Goal: Task Accomplishment & Management: Manage account settings

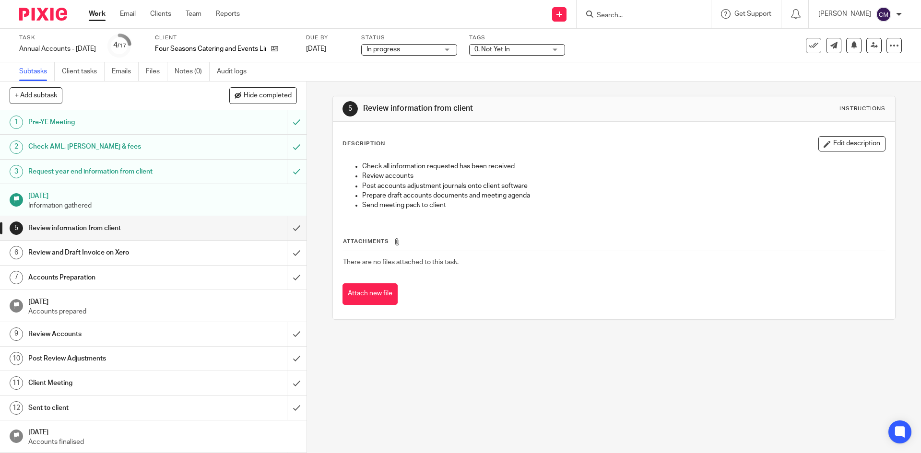
click at [99, 12] on link "Work" at bounding box center [97, 14] width 17 height 10
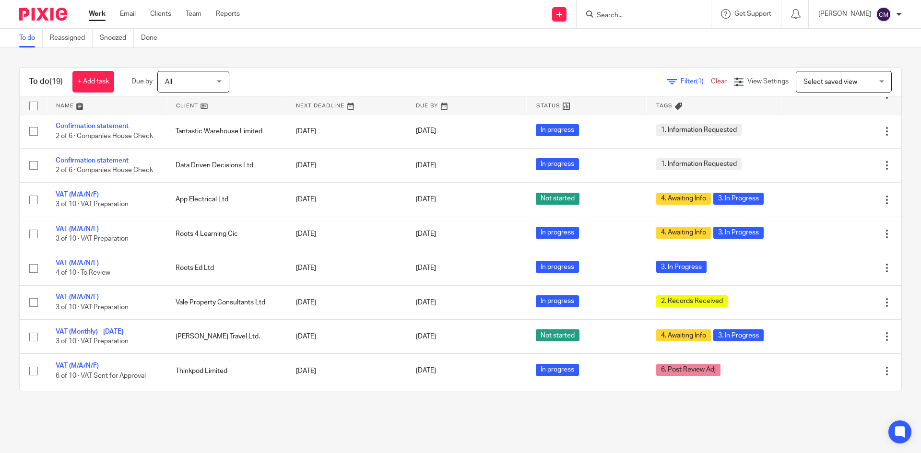
scroll to position [96, 0]
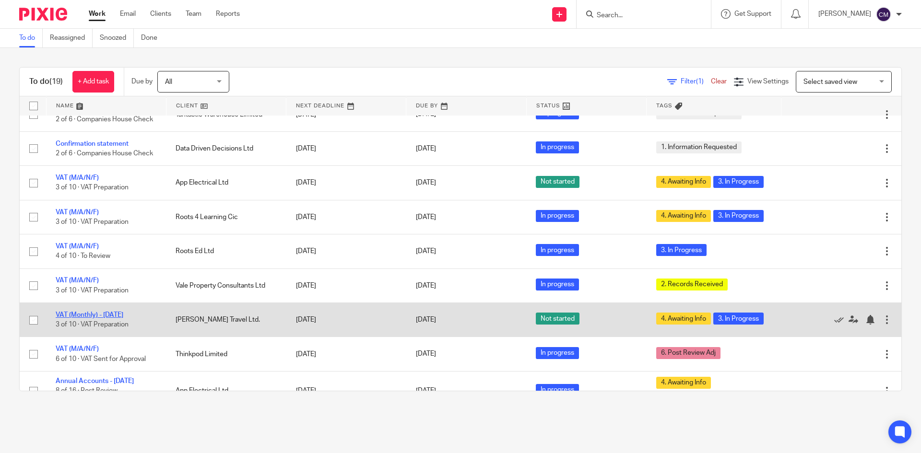
click at [85, 318] on link "VAT (Monthly) - [DATE]" at bounding box center [90, 315] width 68 height 7
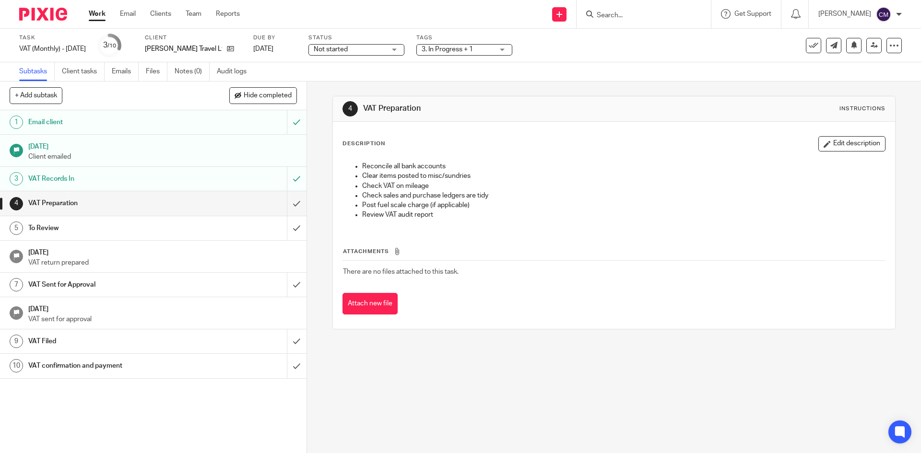
click at [363, 46] on span "Not started" at bounding box center [350, 50] width 72 height 10
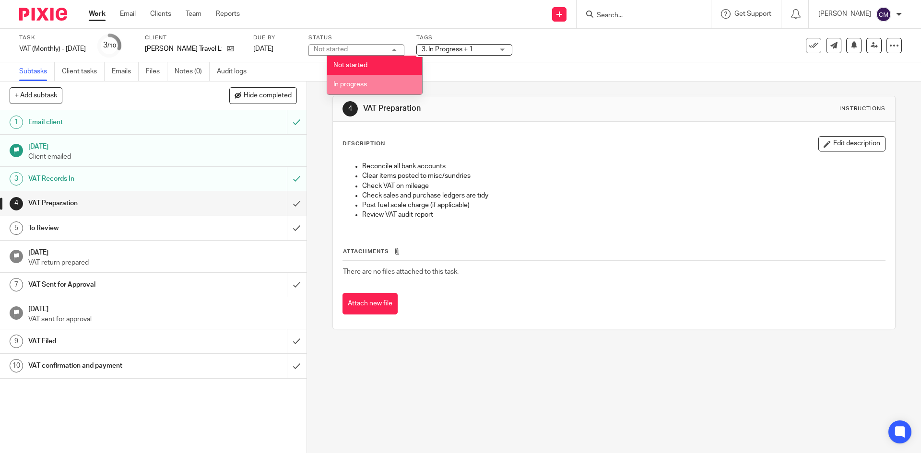
click at [345, 77] on li "In progress" at bounding box center [374, 85] width 95 height 20
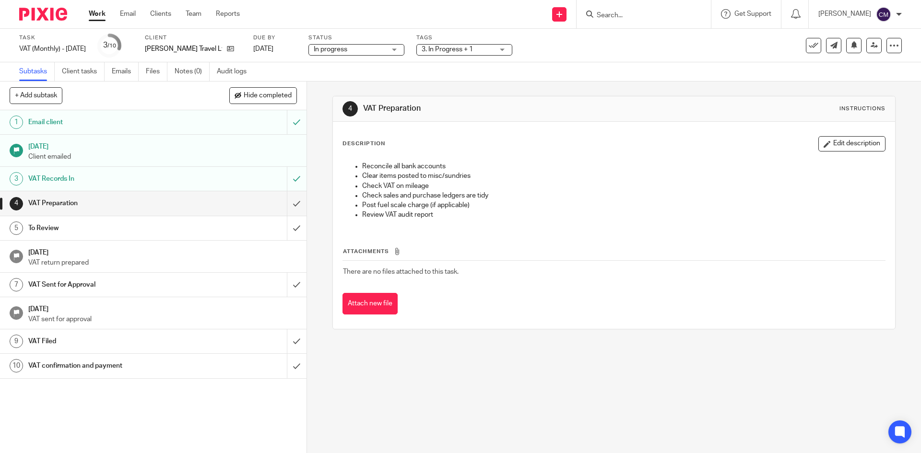
click at [99, 18] on link "Work" at bounding box center [97, 14] width 17 height 10
